Goal: Information Seeking & Learning: Compare options

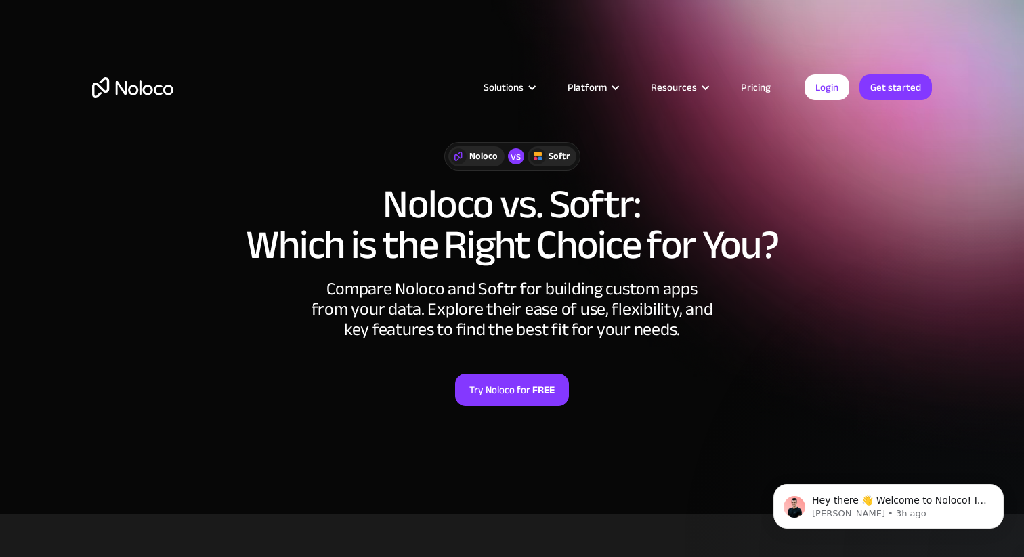
click at [437, 209] on h1 "Noloco vs. Softr: Which is the Right Choice for You?" at bounding box center [511, 224] width 839 height 81
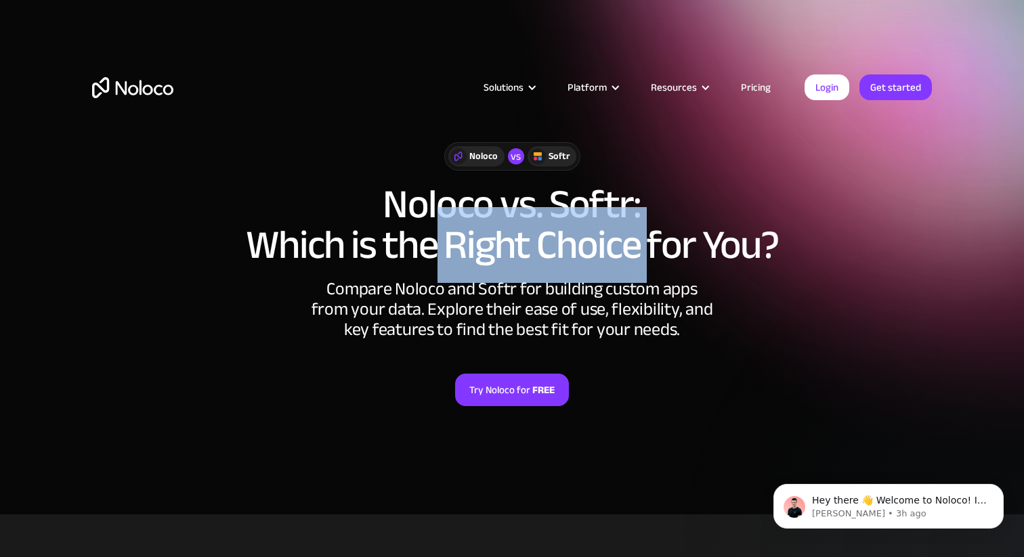
drag, startPoint x: 437, startPoint y: 209, endPoint x: 642, endPoint y: 208, distance: 205.1
click at [641, 209] on h1 "Noloco vs. Softr: Which is the Right Choice for You?" at bounding box center [511, 224] width 839 height 81
click at [642, 208] on h1 "Noloco vs. Softr: Which is the Right Choice for You?" at bounding box center [511, 224] width 839 height 81
drag, startPoint x: 642, startPoint y: 208, endPoint x: 439, endPoint y: 208, distance: 202.4
click at [439, 208] on h1 "Noloco vs. Softr: Which is the Right Choice for You?" at bounding box center [511, 224] width 839 height 81
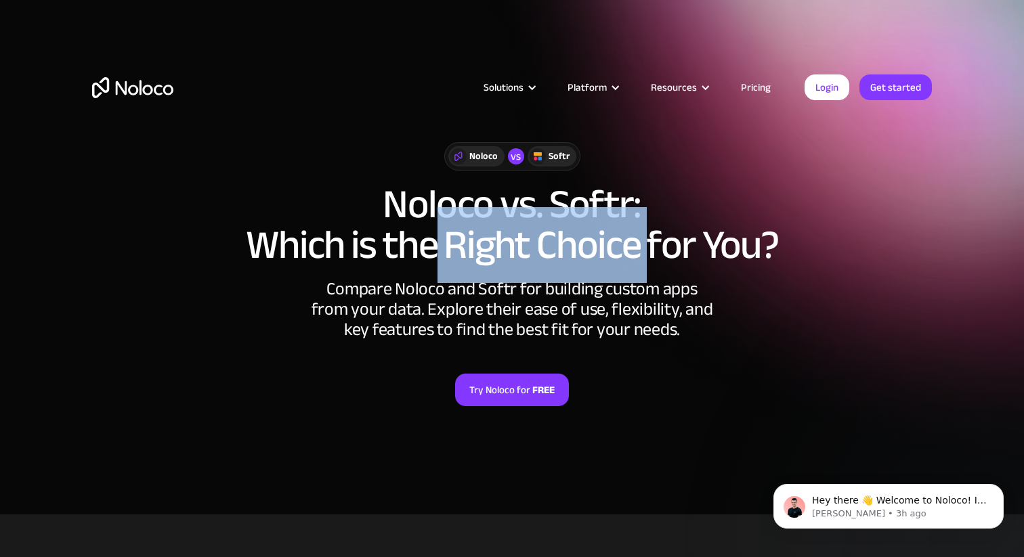
click at [435, 208] on h1 "Noloco vs. Softr: Which is the Right Choice for You?" at bounding box center [511, 224] width 839 height 81
click at [648, 223] on h1 "Noloco vs. Softr: Which is the Right Choice for You?" at bounding box center [511, 224] width 839 height 81
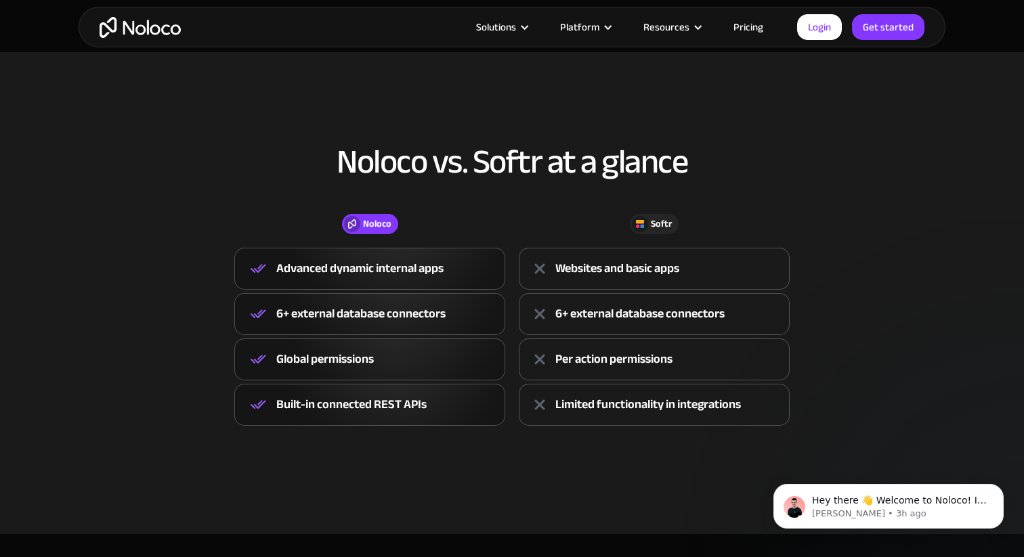
scroll to position [468, 0]
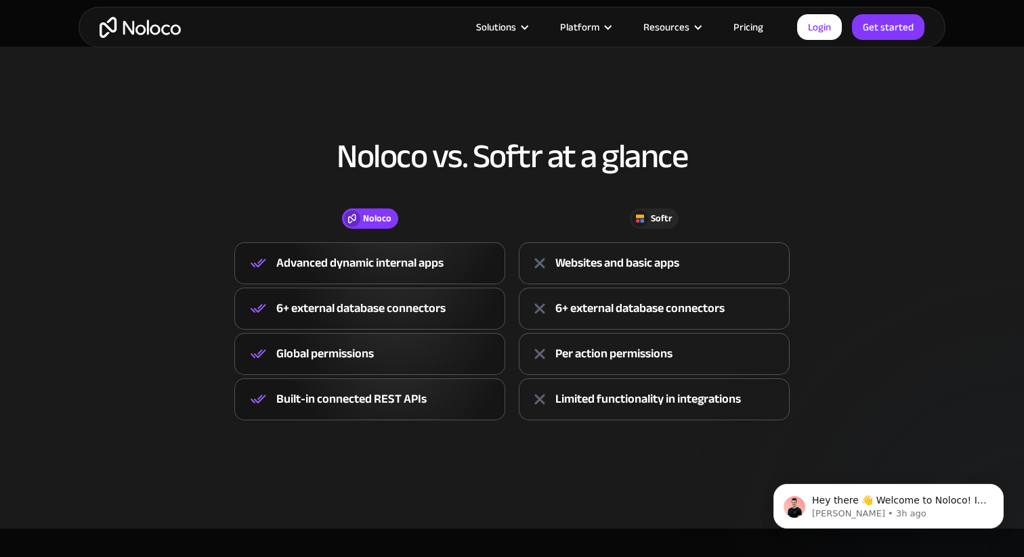
click at [372, 157] on h2 "Noloco vs. Softr at a glance" at bounding box center [511, 156] width 839 height 37
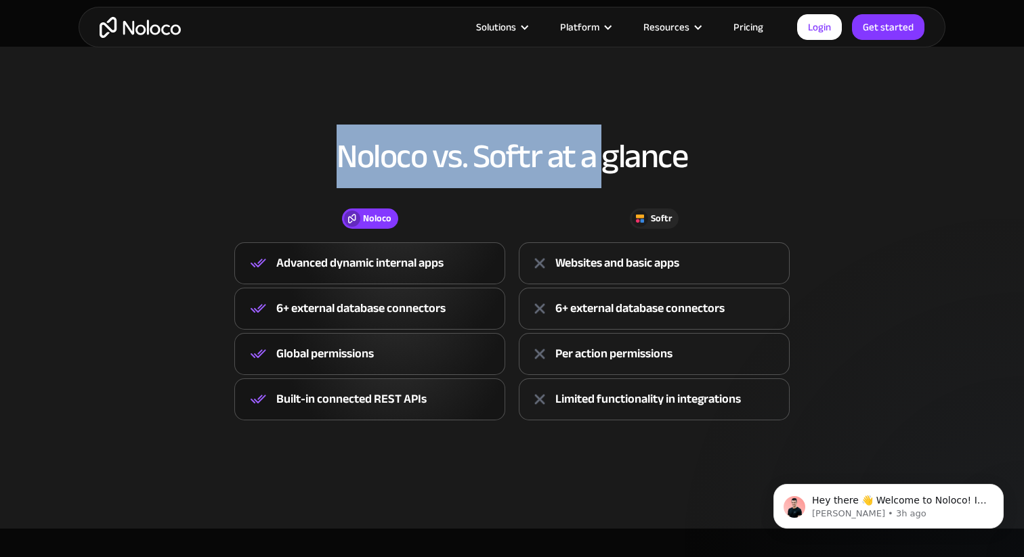
drag, startPoint x: 372, startPoint y: 157, endPoint x: 605, endPoint y: 156, distance: 233.6
click at [602, 156] on h2 "Noloco vs. Softr at a glance" at bounding box center [511, 156] width 839 height 37
click at [605, 156] on h2 "Noloco vs. Softr at a glance" at bounding box center [511, 156] width 839 height 37
drag, startPoint x: 605, startPoint y: 156, endPoint x: 307, endPoint y: 156, distance: 298.6
click at [307, 156] on h2 "Noloco vs. Softr at a glance" at bounding box center [511, 156] width 839 height 37
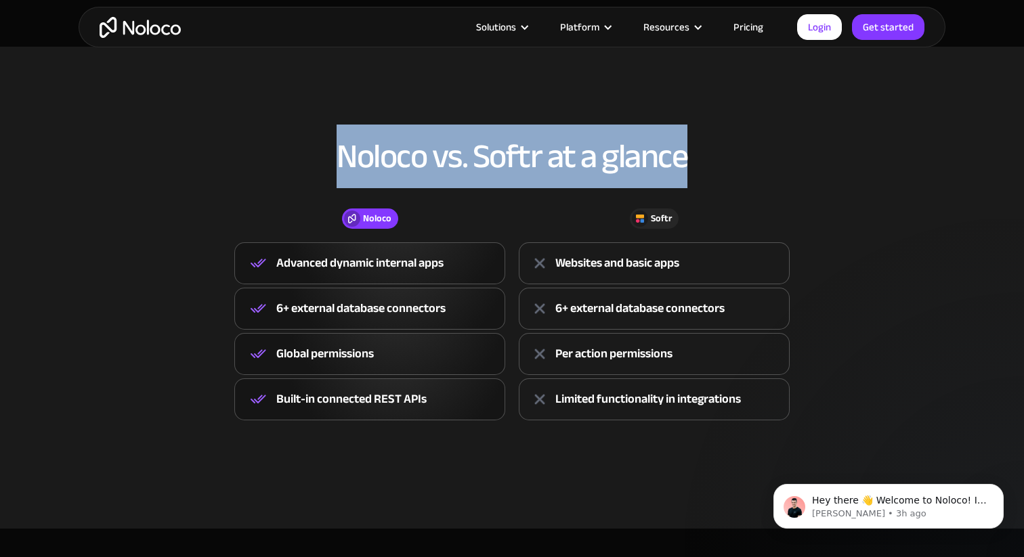
click at [307, 156] on h2 "Noloco vs. Softr at a glance" at bounding box center [511, 156] width 839 height 37
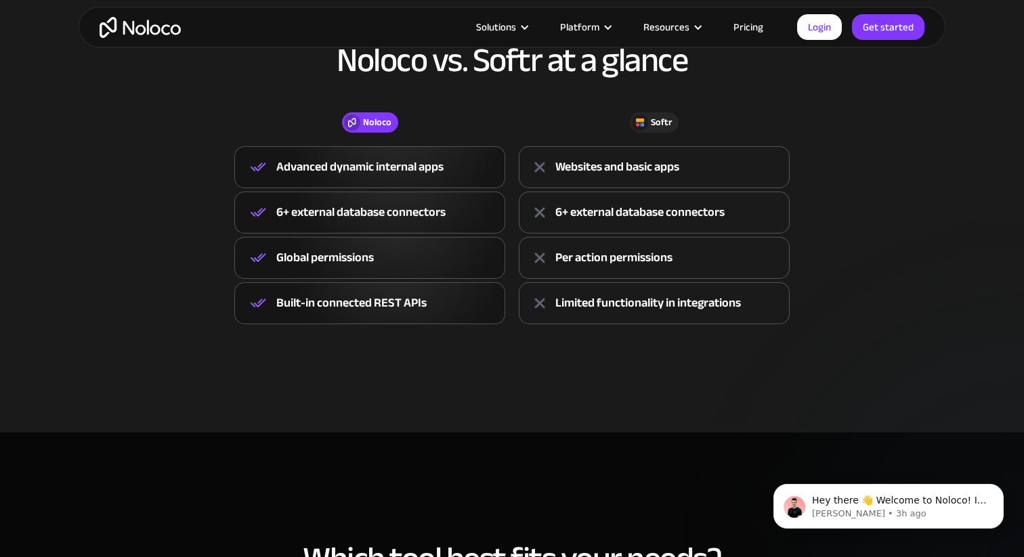
scroll to position [565, 0]
click at [298, 175] on div "Advanced dynamic internal apps" at bounding box center [359, 166] width 167 height 20
drag, startPoint x: 298, startPoint y: 175, endPoint x: 431, endPoint y: 174, distance: 132.7
click at [427, 174] on div "Advanced dynamic internal apps" at bounding box center [359, 166] width 167 height 20
click at [431, 174] on div "Advanced dynamic internal apps" at bounding box center [359, 166] width 167 height 20
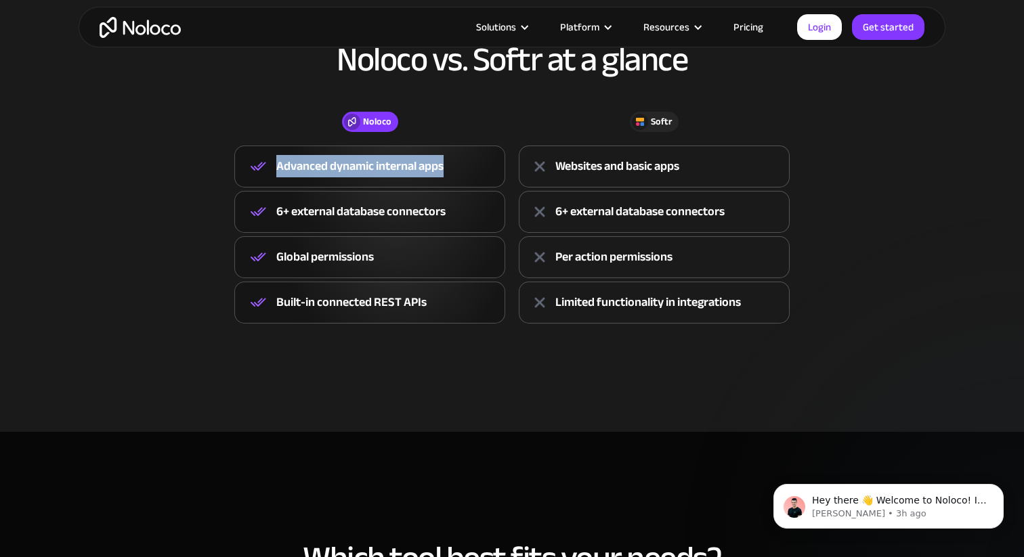
drag, startPoint x: 431, startPoint y: 174, endPoint x: 288, endPoint y: 174, distance: 142.8
click at [290, 174] on div "Advanced dynamic internal apps" at bounding box center [359, 166] width 167 height 20
click at [288, 174] on div "Advanced dynamic internal apps" at bounding box center [359, 166] width 167 height 20
drag, startPoint x: 288, startPoint y: 174, endPoint x: 424, endPoint y: 174, distance: 136.8
click at [420, 174] on div "Advanced dynamic internal apps" at bounding box center [359, 166] width 167 height 20
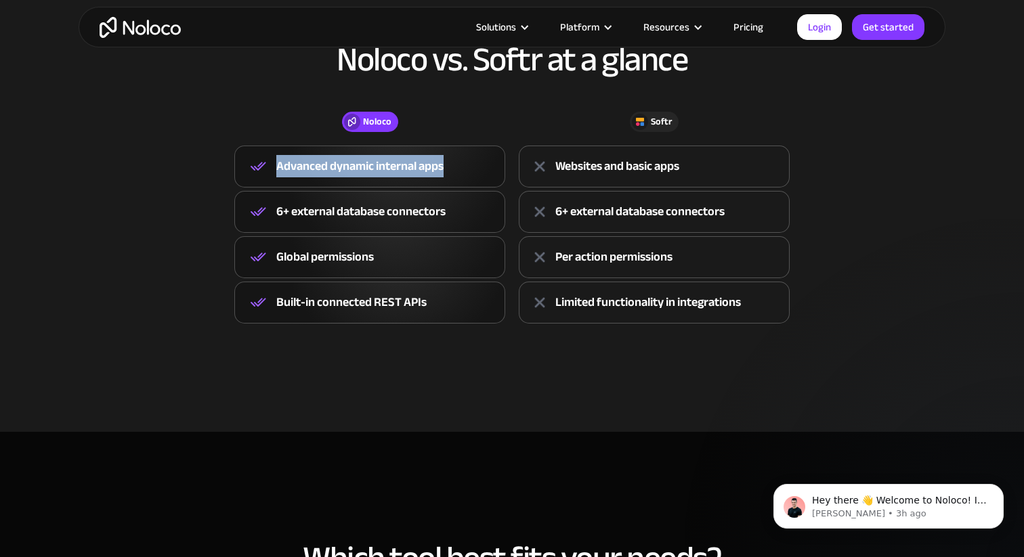
click at [424, 174] on div "Advanced dynamic internal apps" at bounding box center [359, 166] width 167 height 20
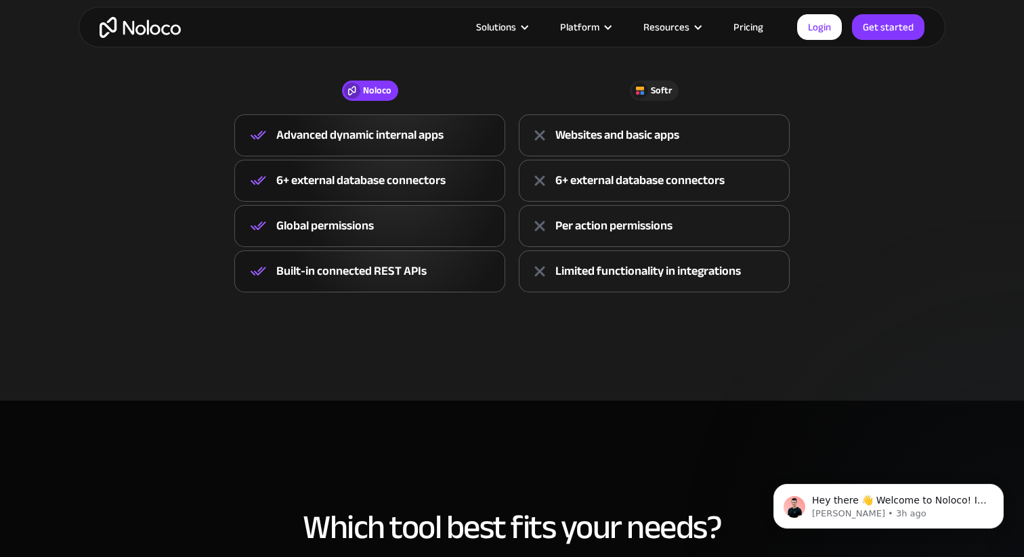
scroll to position [635, 0]
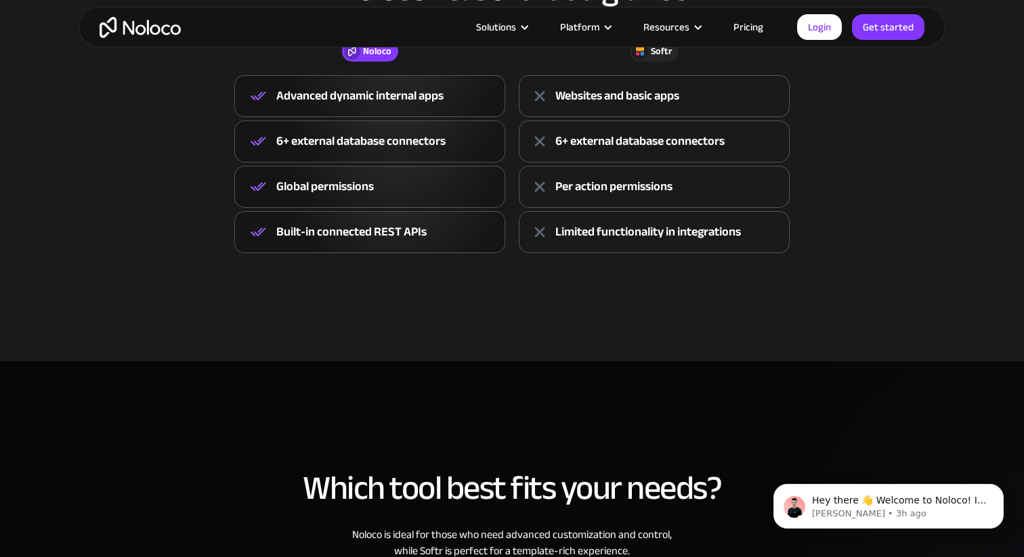
click at [297, 183] on div "Global permissions" at bounding box center [324, 187] width 97 height 20
drag, startPoint x: 297, startPoint y: 183, endPoint x: 366, endPoint y: 183, distance: 69.7
click at [366, 183] on div "Global permissions" at bounding box center [324, 187] width 97 height 20
drag, startPoint x: 366, startPoint y: 183, endPoint x: 297, endPoint y: 183, distance: 69.1
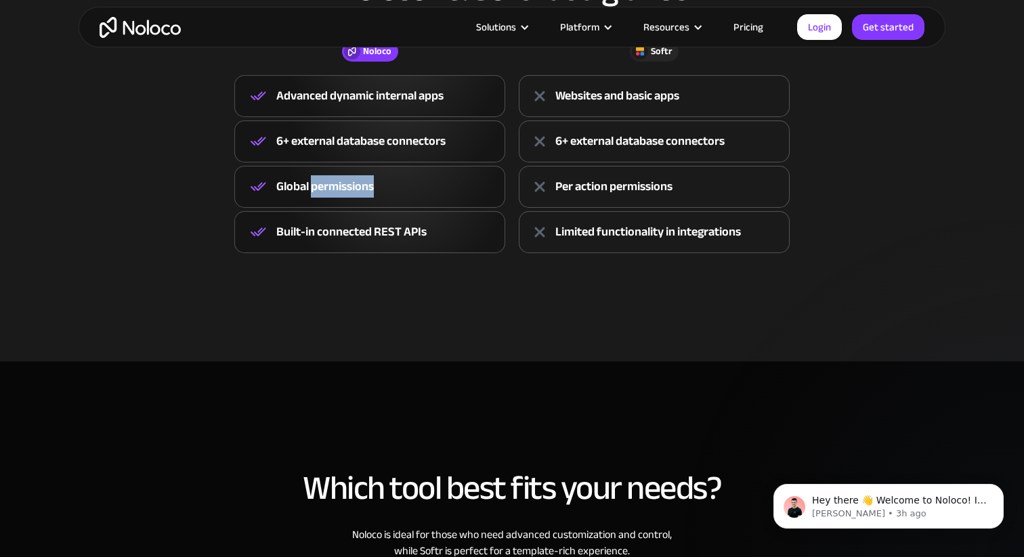
click at [300, 183] on div "Global permissions" at bounding box center [324, 187] width 97 height 20
click at [296, 183] on div "Global permissions" at bounding box center [324, 187] width 97 height 20
drag, startPoint x: 296, startPoint y: 183, endPoint x: 372, endPoint y: 183, distance: 76.5
click at [370, 183] on div "Global permissions" at bounding box center [324, 187] width 97 height 20
click at [372, 183] on div "Global permissions" at bounding box center [324, 187] width 97 height 20
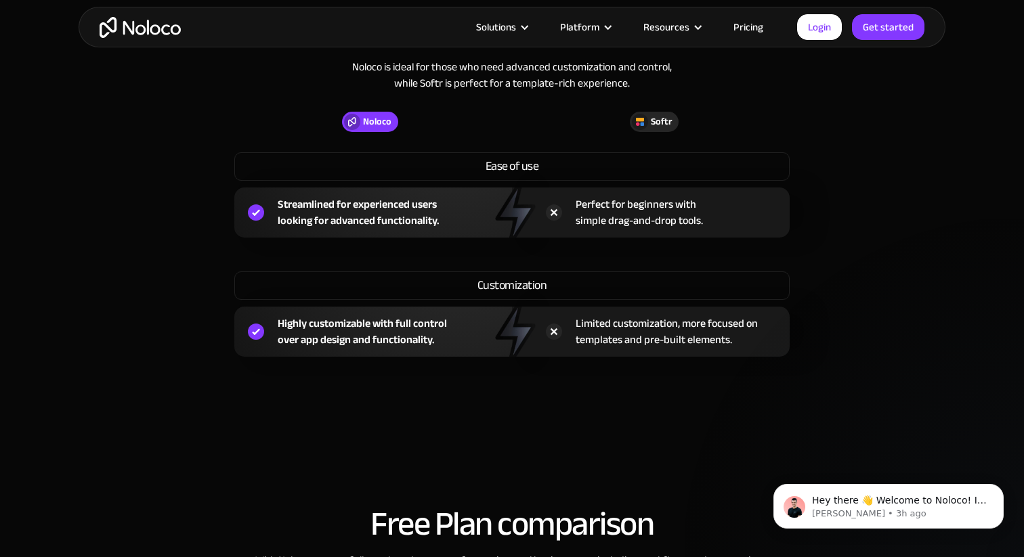
scroll to position [1104, 0]
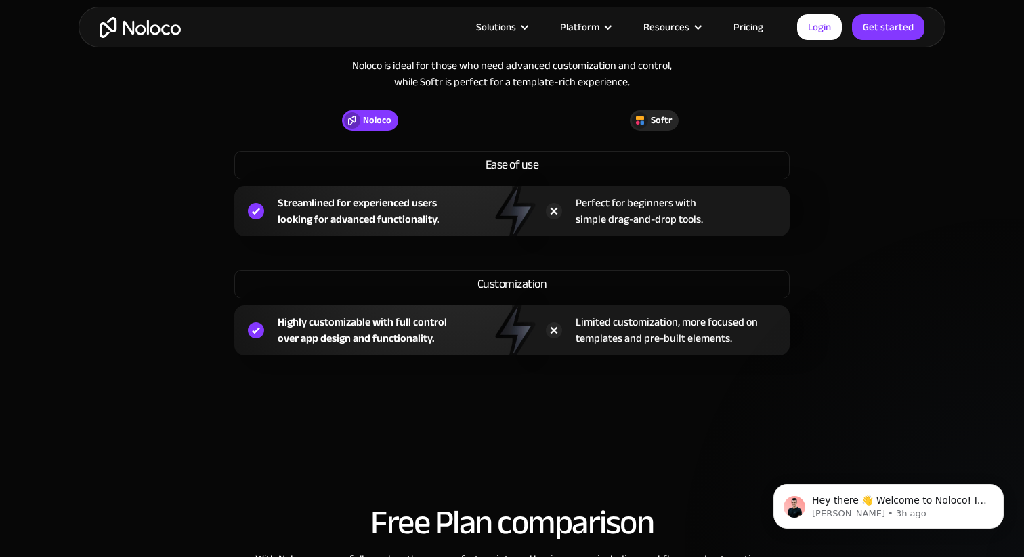
click at [492, 159] on div "Ease of use" at bounding box center [511, 165] width 555 height 28
drag, startPoint x: 492, startPoint y: 159, endPoint x: 570, endPoint y: 159, distance: 78.5
click at [569, 159] on div "Ease of use" at bounding box center [511, 165] width 555 height 28
click at [570, 159] on div "Ease of use" at bounding box center [511, 165] width 555 height 28
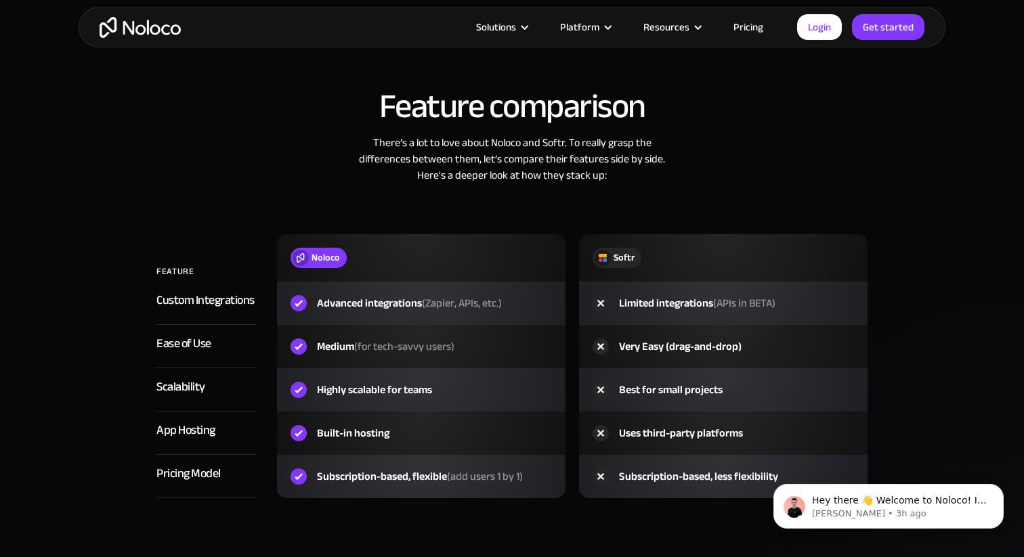
scroll to position [2146, 0]
